Goal: Navigation & Orientation: Find specific page/section

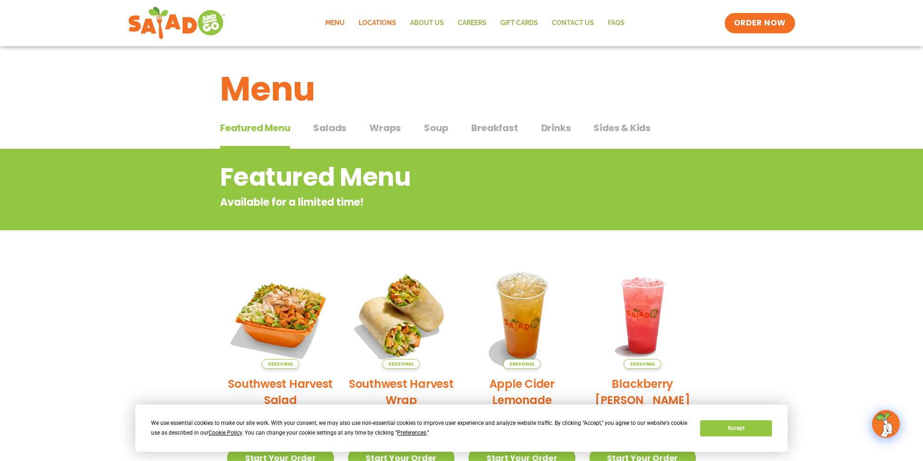
click at [388, 18] on link "Locations" at bounding box center [377, 23] width 51 height 21
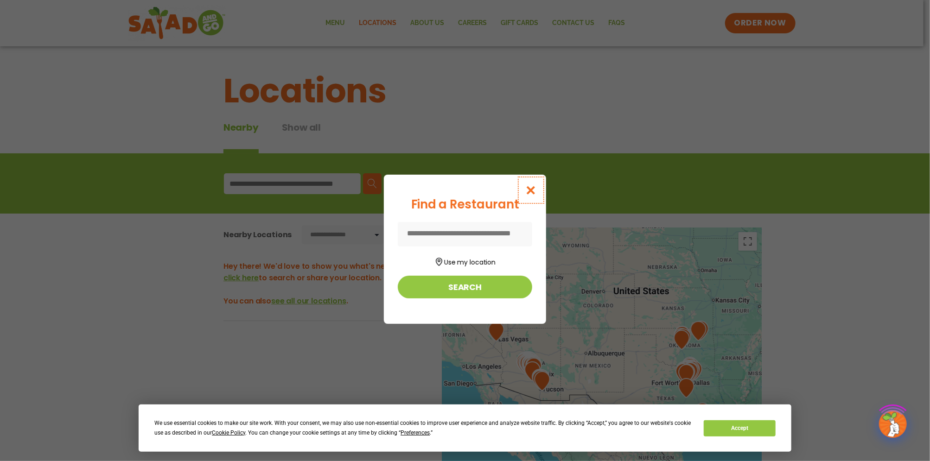
click at [527, 185] on icon "Close modal" at bounding box center [531, 190] width 12 height 10
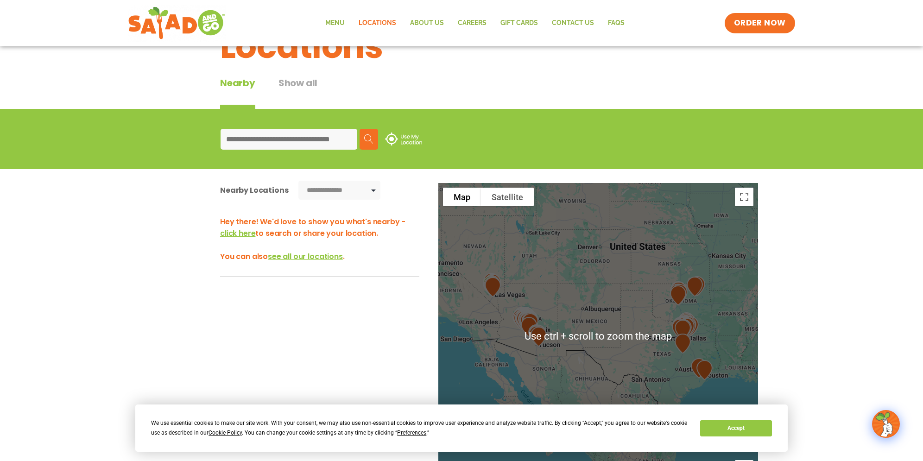
scroll to position [46, 0]
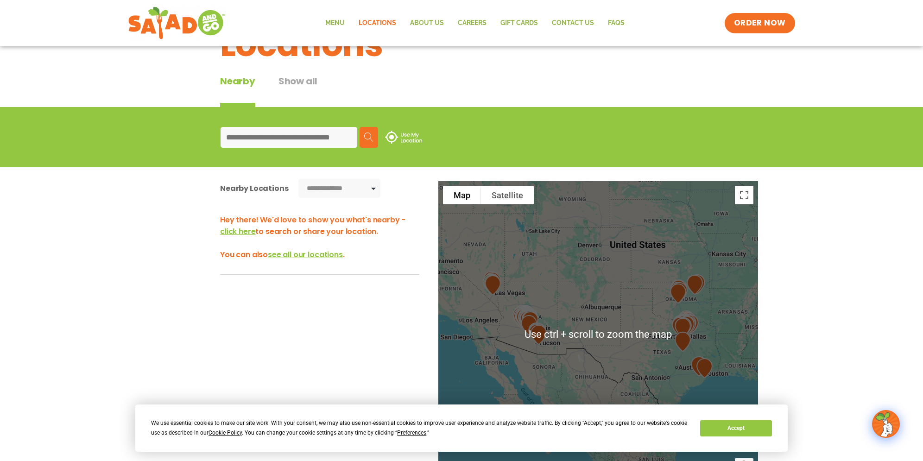
click at [333, 148] on input at bounding box center [289, 137] width 137 height 21
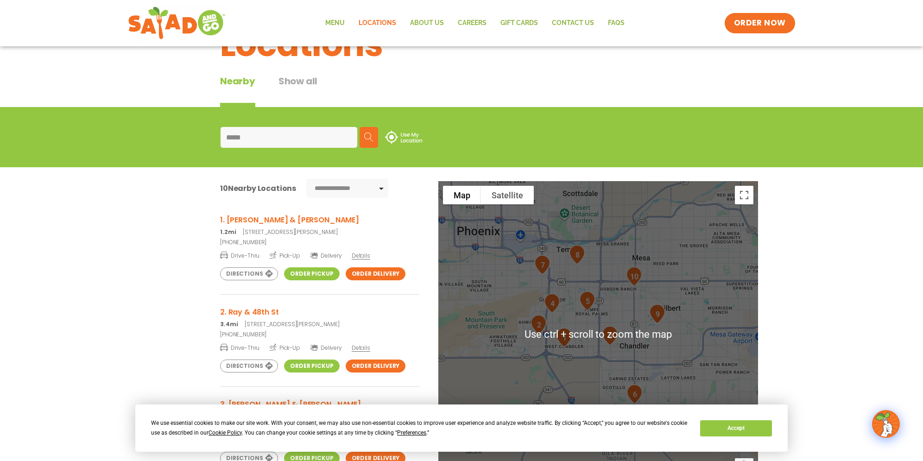
type input "*****"
click at [586, 362] on div at bounding box center [598, 334] width 320 height 307
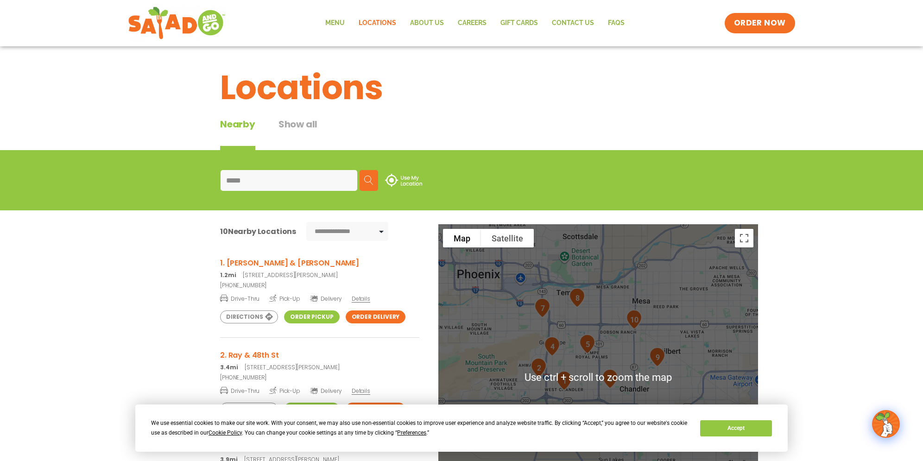
scroll to position [0, 0]
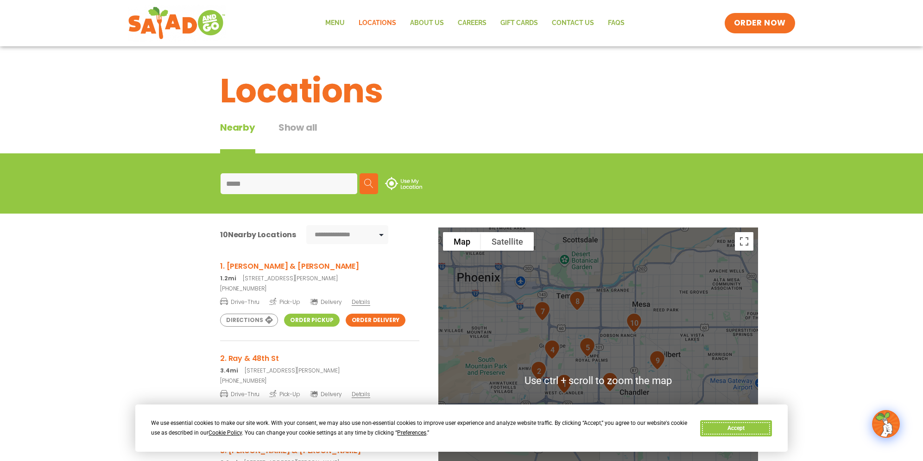
click at [748, 426] on button "Accept" at bounding box center [735, 428] width 71 height 16
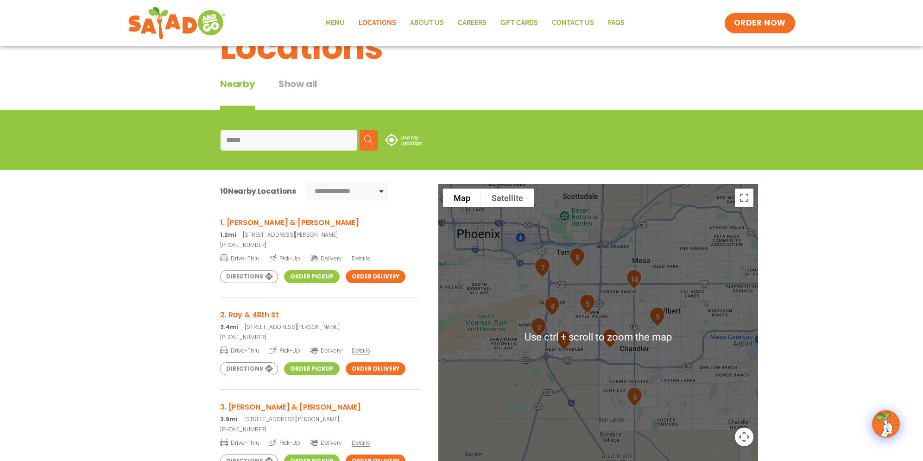
scroll to position [46, 0]
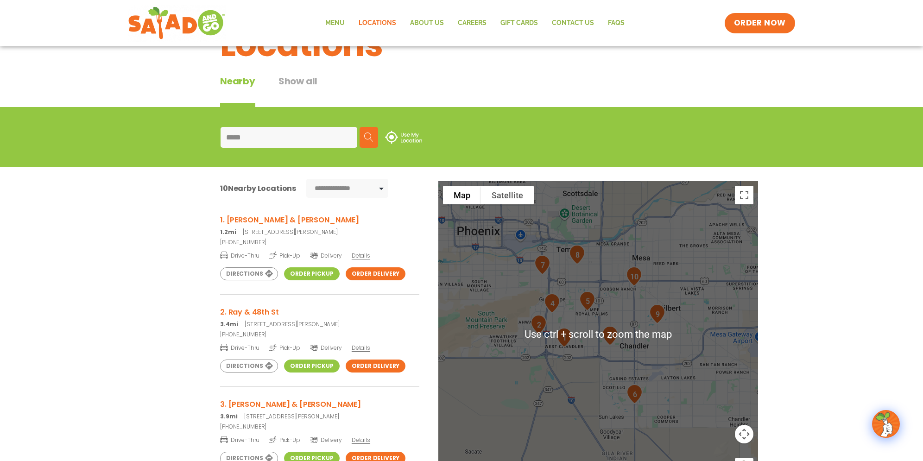
click at [573, 354] on div at bounding box center [598, 334] width 320 height 307
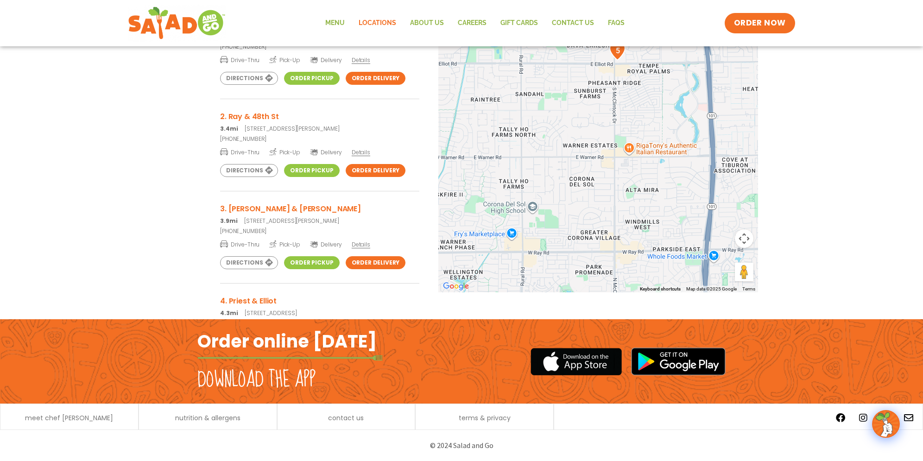
drag, startPoint x: 528, startPoint y: 334, endPoint x: 612, endPoint y: 445, distance: 139.1
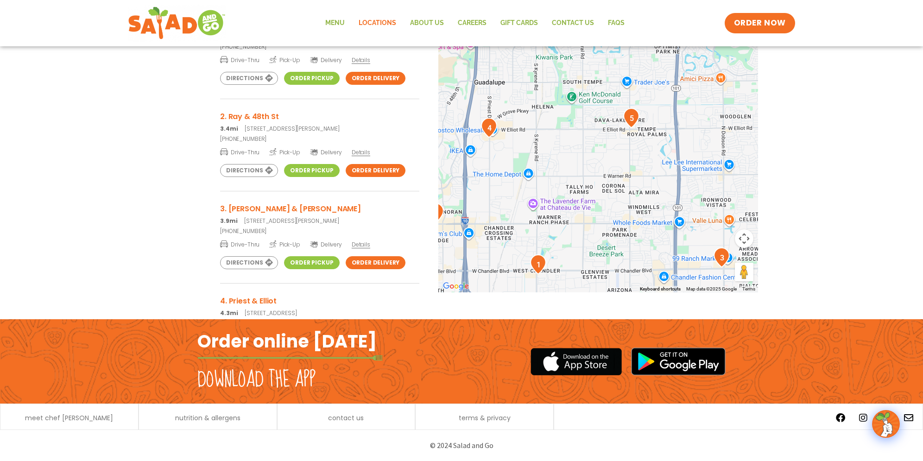
scroll to position [269, 0]
drag, startPoint x: 600, startPoint y: 243, endPoint x: 595, endPoint y: 234, distance: 11.0
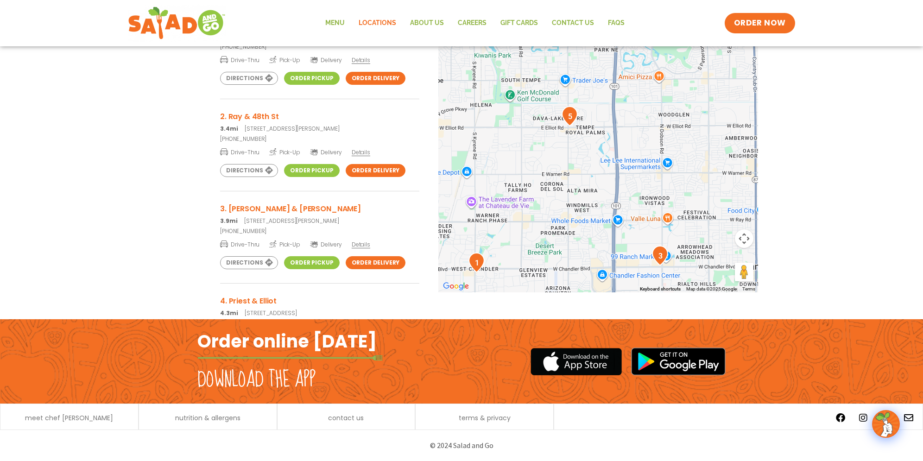
drag, startPoint x: 680, startPoint y: 242, endPoint x: 602, endPoint y: 240, distance: 77.9
click at [602, 240] on div at bounding box center [598, 139] width 320 height 307
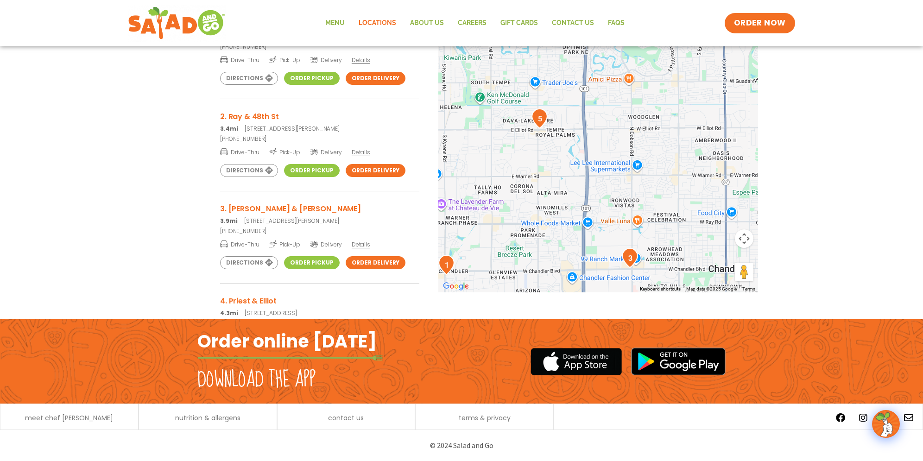
drag, startPoint x: 655, startPoint y: 227, endPoint x: 643, endPoint y: 229, distance: 12.1
click at [643, 229] on div at bounding box center [598, 139] width 320 height 307
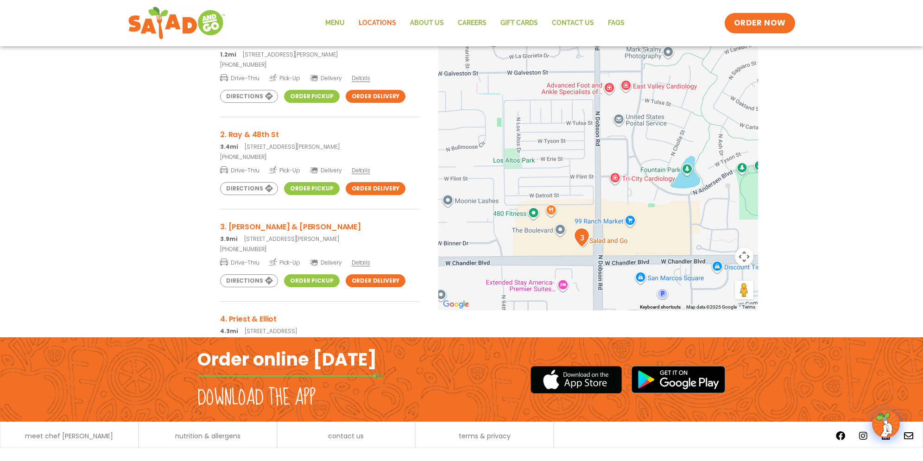
drag, startPoint x: 604, startPoint y: 240, endPoint x: 613, endPoint y: 164, distance: 76.6
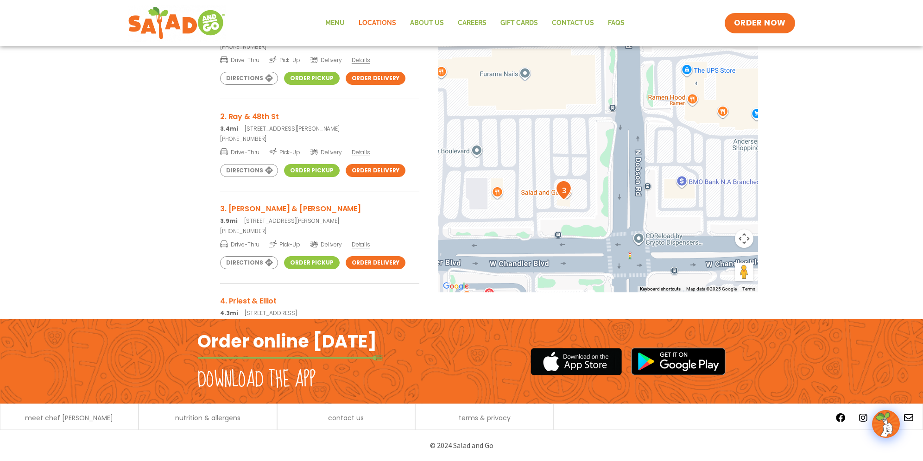
scroll to position [271, 0]
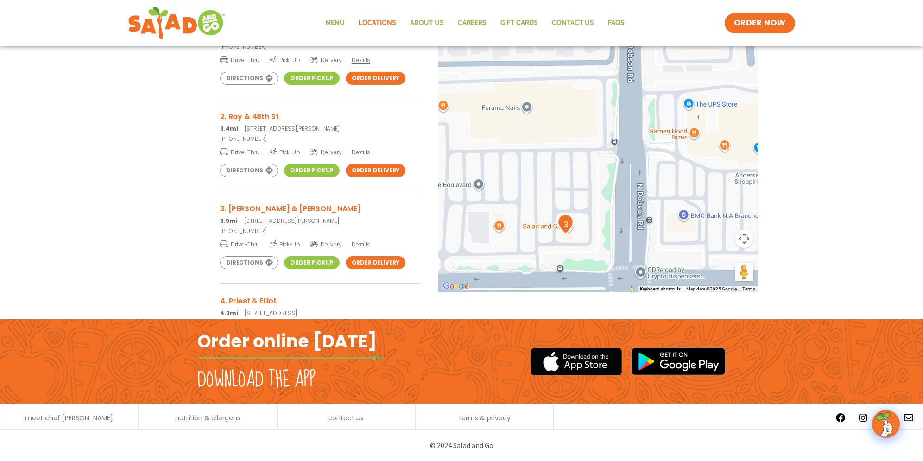
drag, startPoint x: 585, startPoint y: 200, endPoint x: 585, endPoint y: 218, distance: 18.5
